Goal: Contribute content: Add original content to the website for others to see

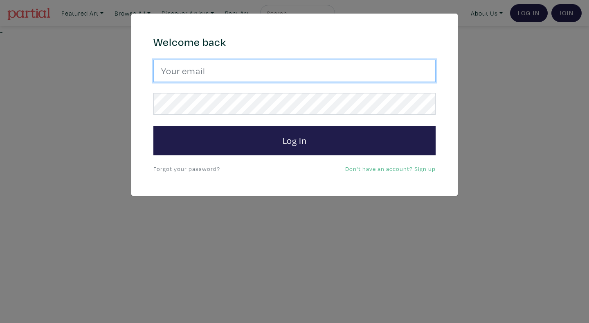
click at [319, 68] on input "email" at bounding box center [295, 71] width 282 height 22
type input "anoomub45@gmail.com"
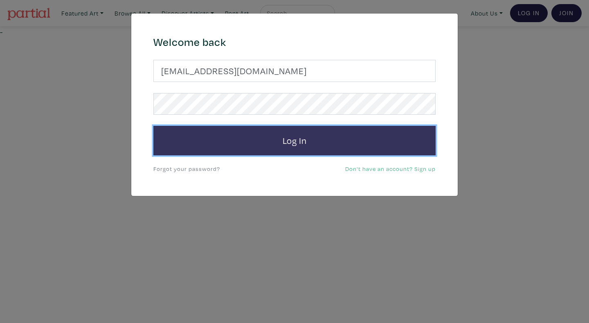
click at [256, 146] on button "Log In" at bounding box center [295, 140] width 282 height 29
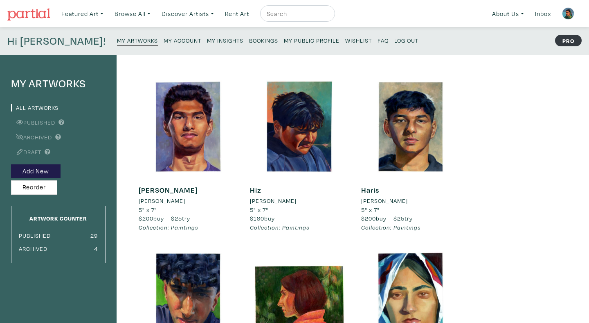
click at [32, 14] on img at bounding box center [28, 14] width 43 height 12
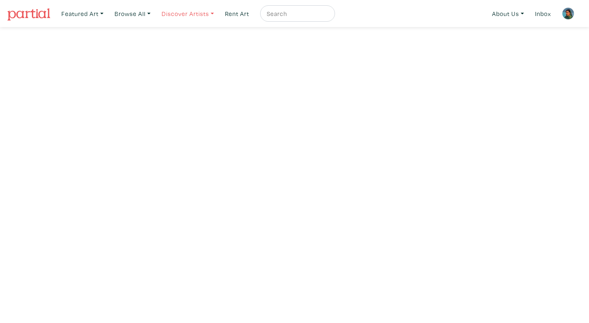
click at [107, 16] on link "Discover Artists" at bounding box center [83, 13] width 50 height 17
click at [86, 7] on link "Featured Art" at bounding box center [83, 13] width 50 height 17
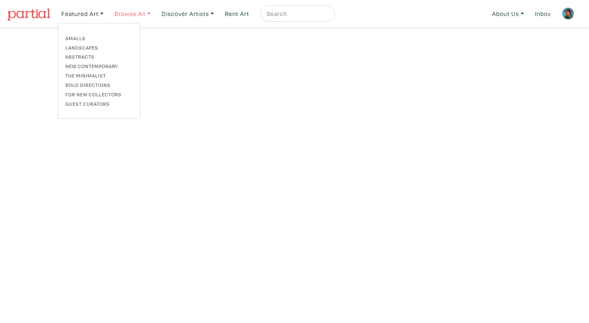
click at [107, 17] on link "Browse All" at bounding box center [83, 13] width 50 height 17
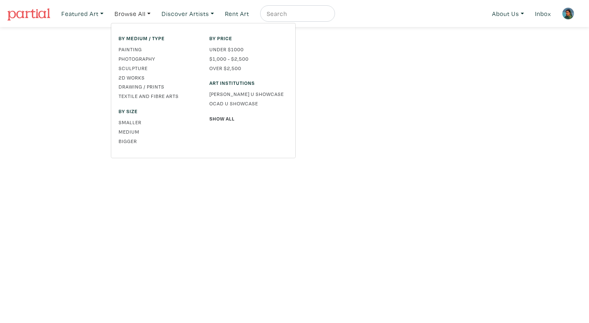
click at [571, 12] on img at bounding box center [568, 13] width 12 height 12
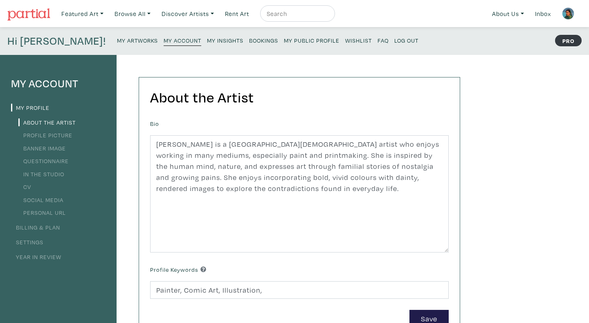
click at [117, 41] on small "My Artworks" at bounding box center [137, 40] width 41 height 8
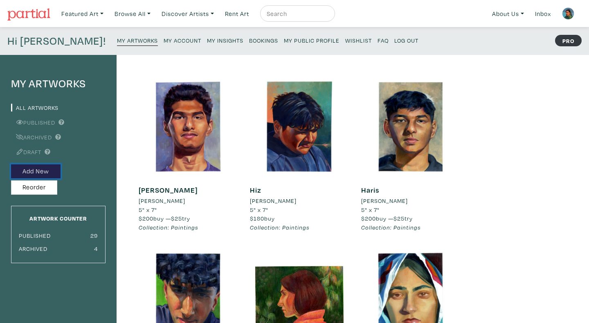
click at [54, 170] on button "Add New" at bounding box center [36, 171] width 50 height 14
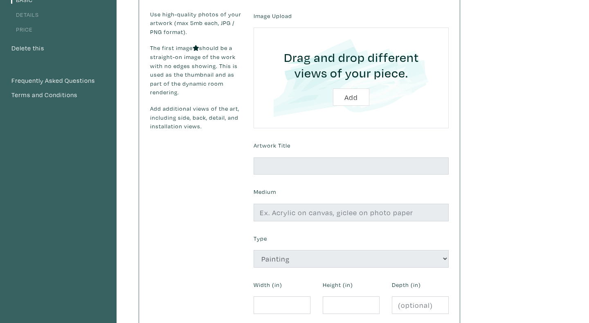
scroll to position [115, 0]
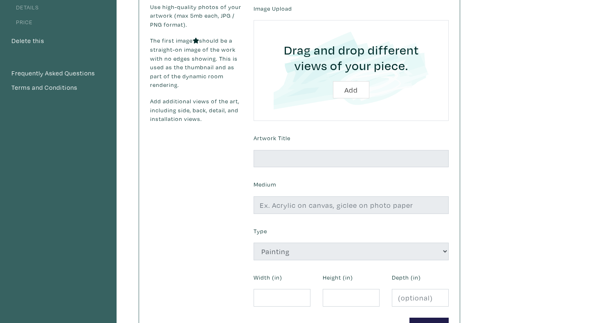
click at [342, 98] on input "file" at bounding box center [351, 71] width 172 height 78
type input "C:\fakepath\Bus shelter.jpg"
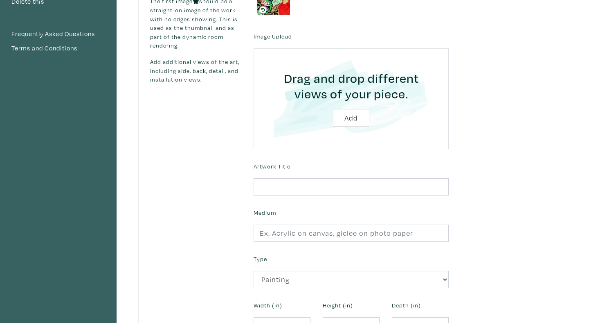
scroll to position [163, 0]
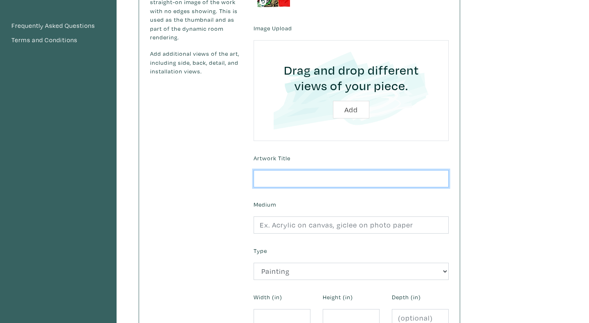
click at [283, 176] on input "text" at bounding box center [351, 179] width 195 height 18
type input "Wait"
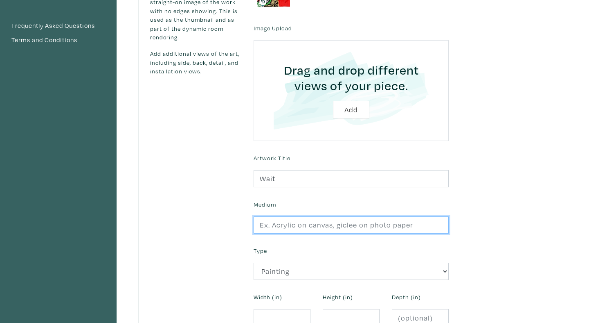
click at [301, 223] on input "text" at bounding box center [351, 225] width 195 height 18
type input "Oil on Canvas"
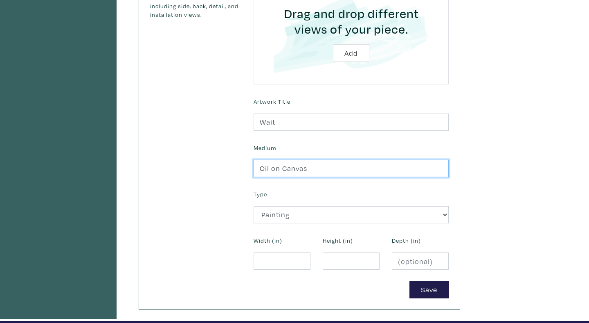
scroll to position [234, 0]
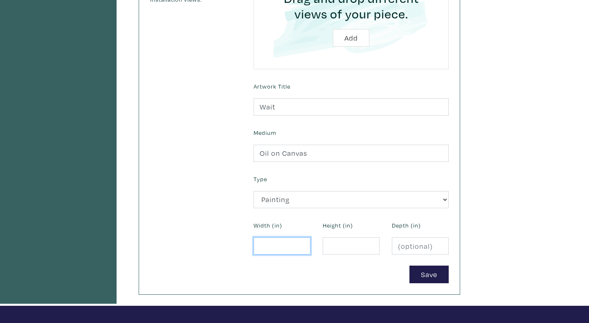
click at [277, 245] on input "number" at bounding box center [282, 246] width 57 height 18
type input "60"
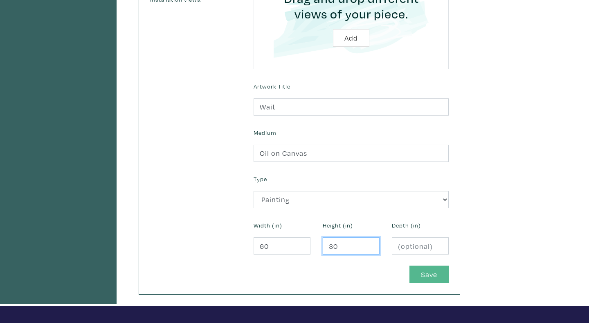
type input "30"
click at [422, 274] on button "Save" at bounding box center [429, 274] width 39 height 18
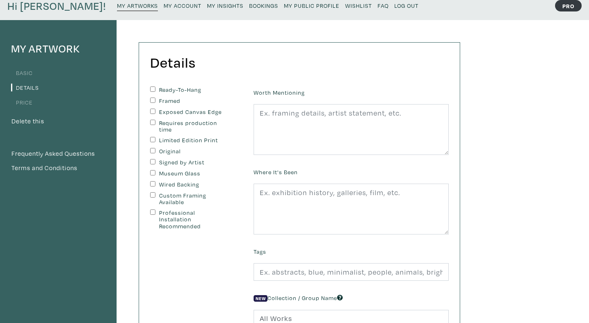
scroll to position [35, 0]
click at [174, 90] on label "Ready-To-Hang" at bounding box center [193, 89] width 68 height 7
click at [156, 90] on input "Ready-To-Hang" at bounding box center [152, 88] width 5 height 5
checkbox input "true"
click at [178, 150] on label "Original" at bounding box center [193, 150] width 68 height 7
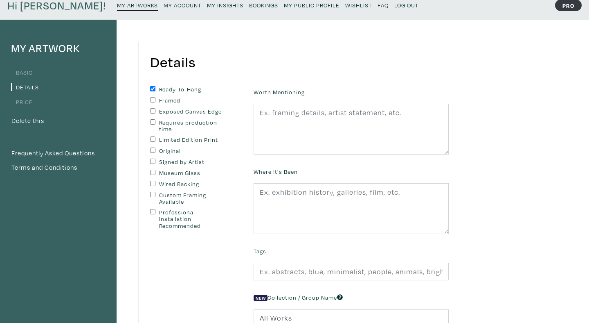
click at [156, 150] on input "Original" at bounding box center [152, 149] width 5 height 5
checkbox input "true"
click at [180, 162] on label "Signed by Artist" at bounding box center [193, 161] width 68 height 7
click at [156, 162] on input "Signed by Artist" at bounding box center [152, 160] width 5 height 5
checkbox input "true"
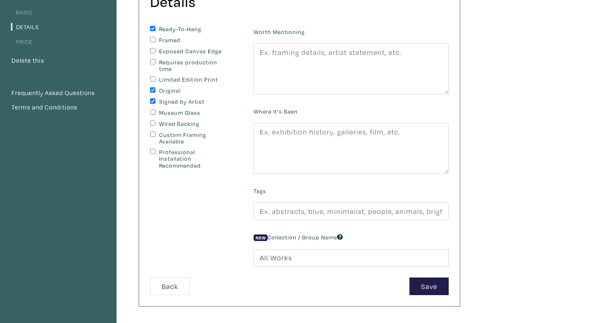
scroll to position [97, 0]
click at [428, 283] on button "Save" at bounding box center [429, 285] width 39 height 18
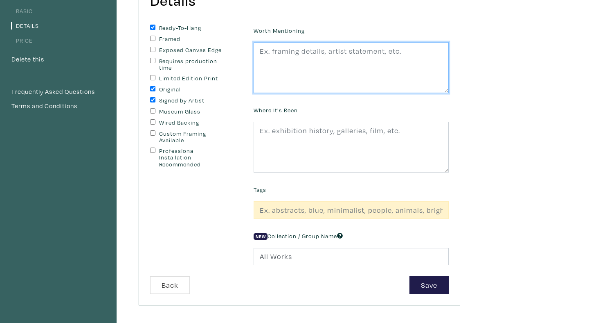
click at [353, 65] on textarea at bounding box center [351, 67] width 195 height 51
type textarea "NA"
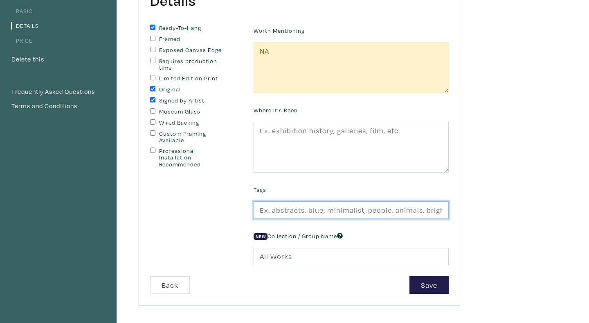
click at [350, 215] on input "text" at bounding box center [351, 210] width 195 height 18
type input "Oil Painting, details,"
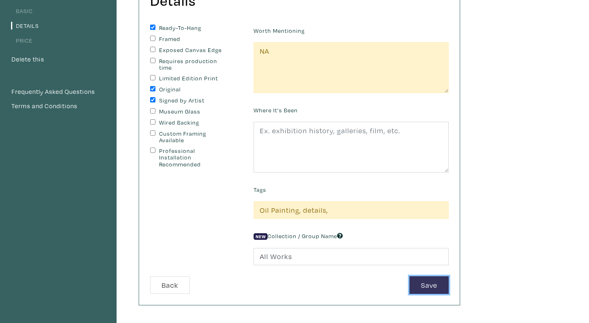
click at [424, 284] on button "Save" at bounding box center [429, 285] width 39 height 18
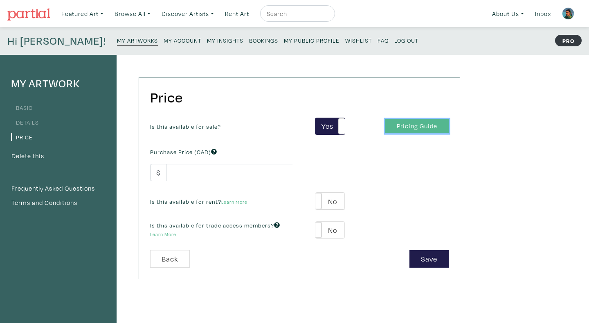
click at [394, 126] on link "Pricing Guide" at bounding box center [417, 126] width 63 height 14
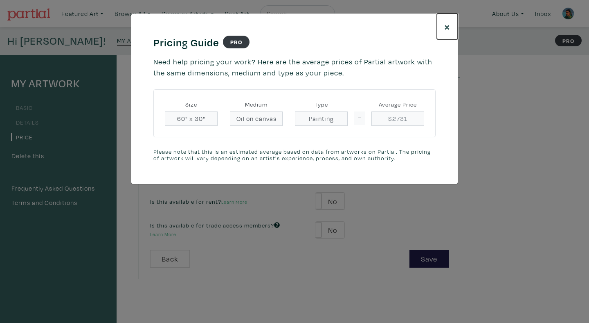
click at [447, 32] on span "×" at bounding box center [448, 26] width 6 height 14
